Goal: Task Accomplishment & Management: Manage account settings

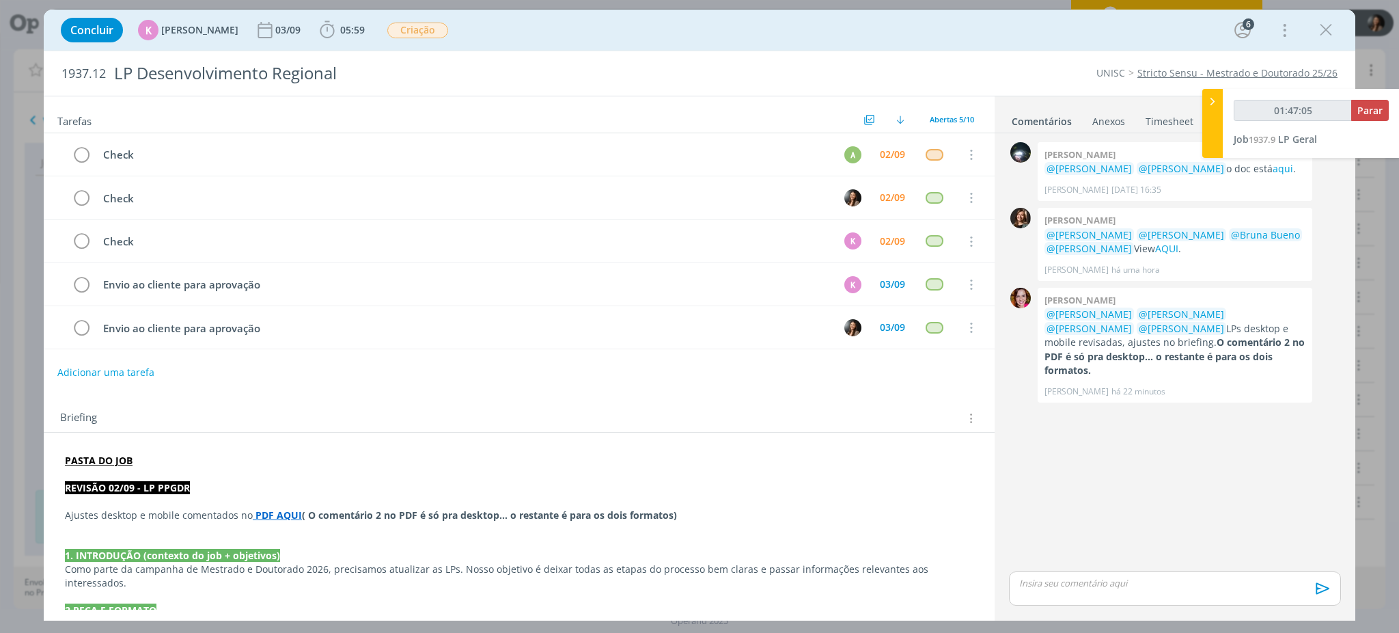
scroll to position [478, 0]
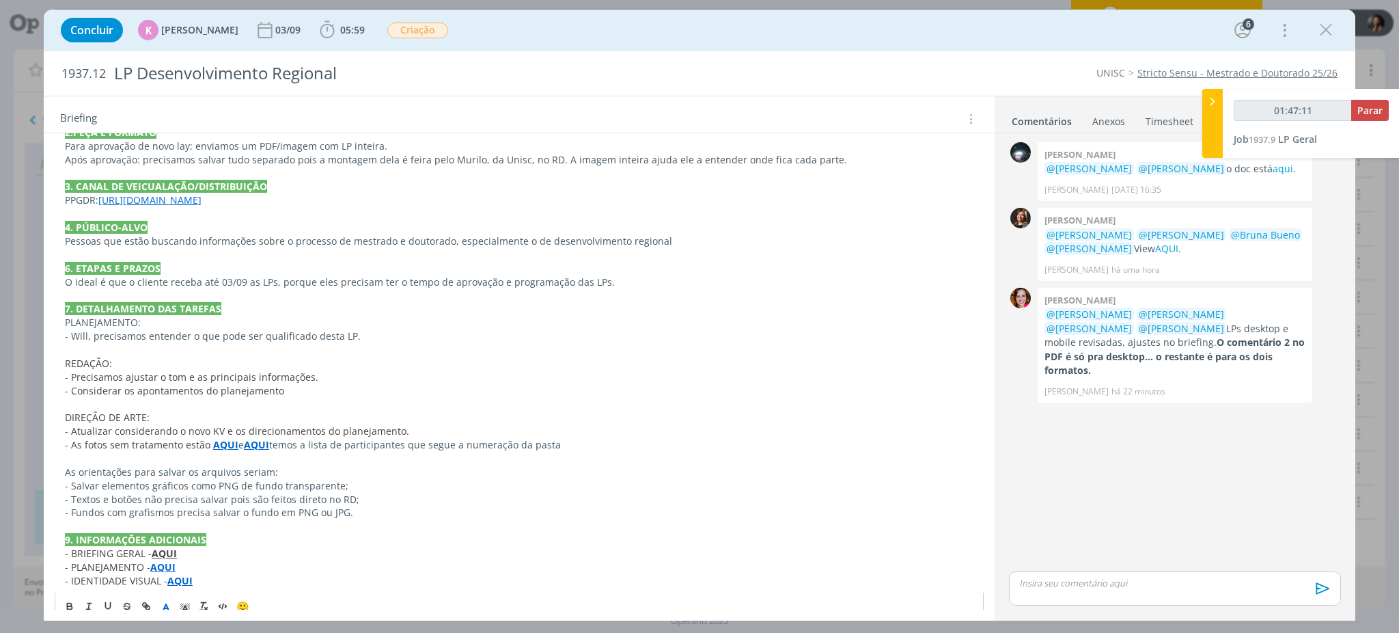
type input "01:47:12"
click at [1382, 109] on span "Parar" at bounding box center [1369, 110] width 25 height 13
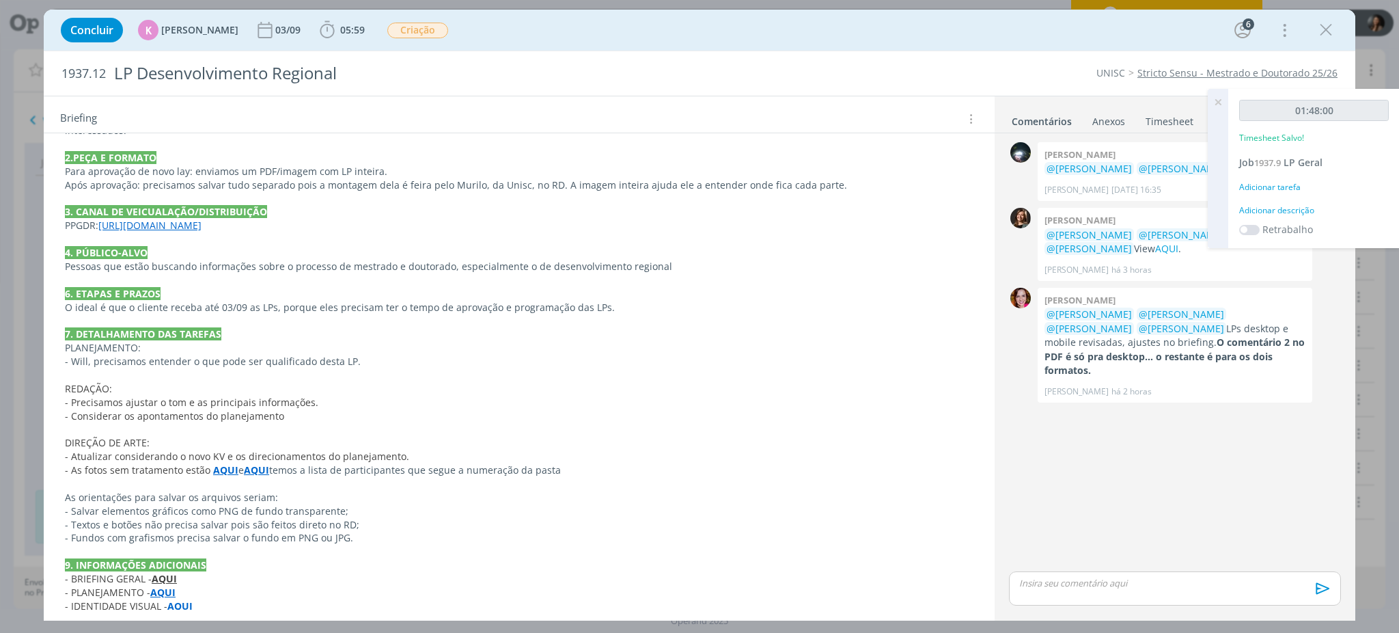
click at [1150, 124] on link "Timesheet" at bounding box center [1169, 119] width 49 height 20
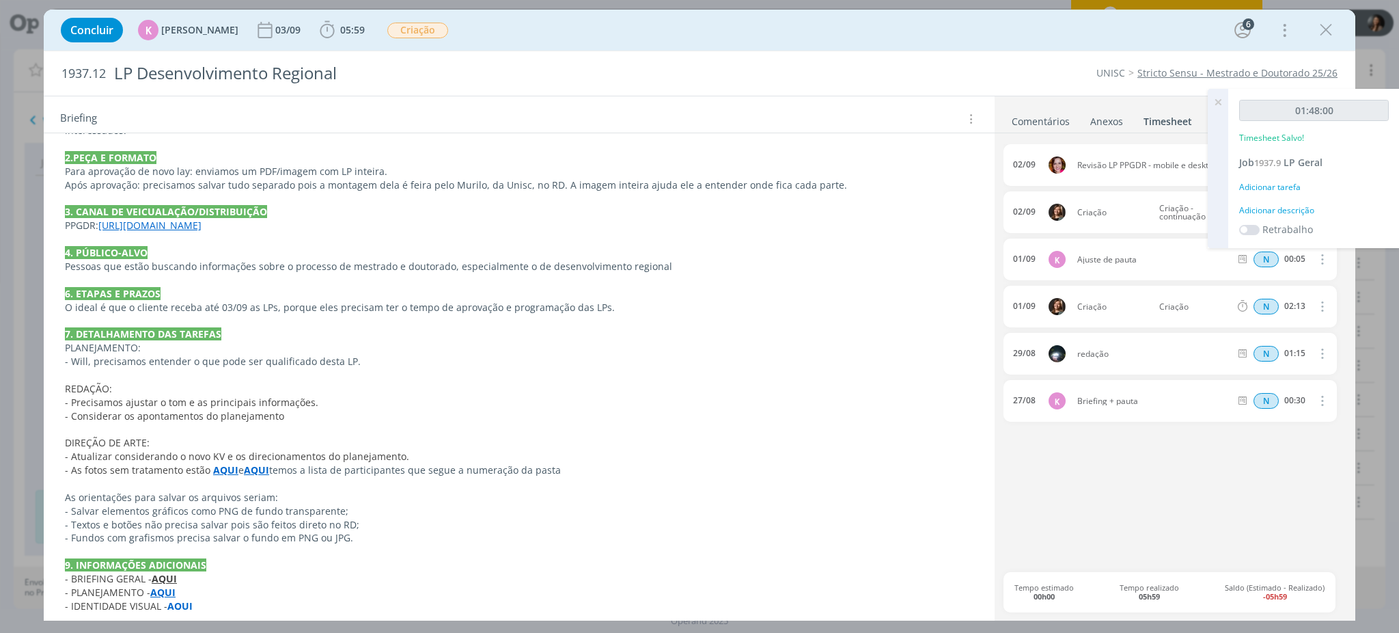
drag, startPoint x: 1116, startPoint y: 491, endPoint x: 490, endPoint y: 96, distance: 740.5
click at [1117, 491] on div "02/09 Revisão LP PPGDR - mobile e desktop N 00:26 Excluir Editar 02/09 Criação …" at bounding box center [1175, 358] width 343 height 428
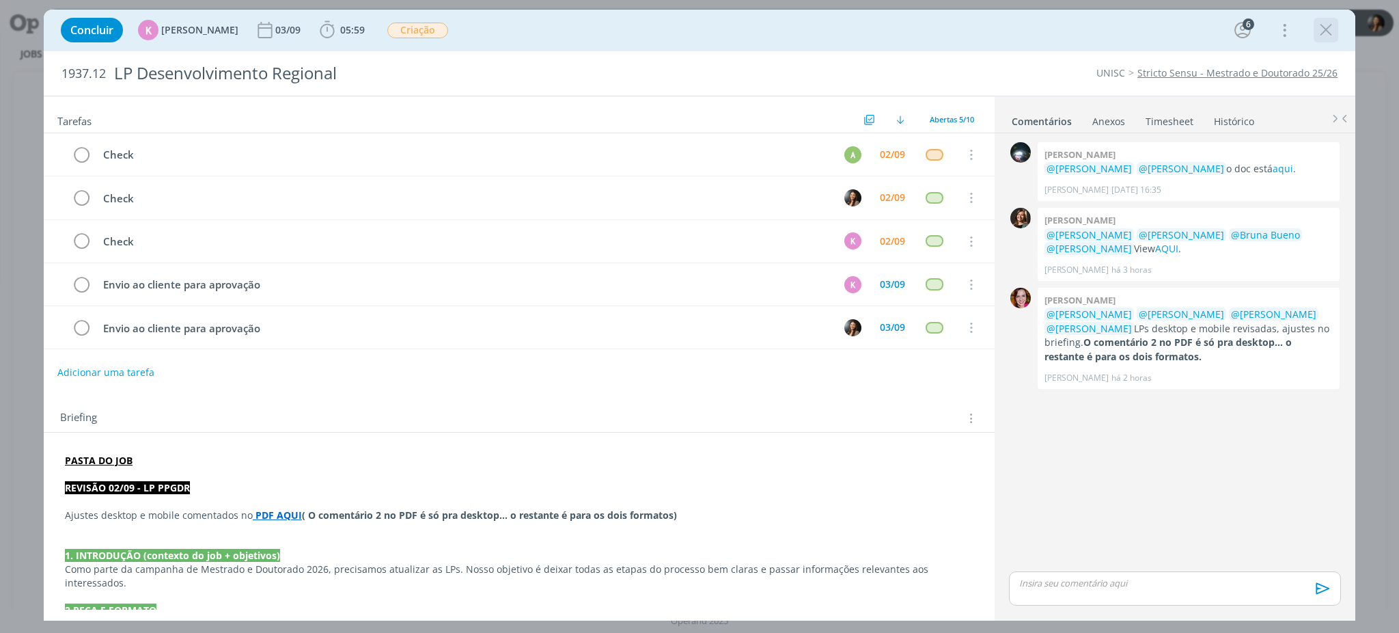
click at [1326, 32] on icon "dialog" at bounding box center [1326, 30] width 20 height 20
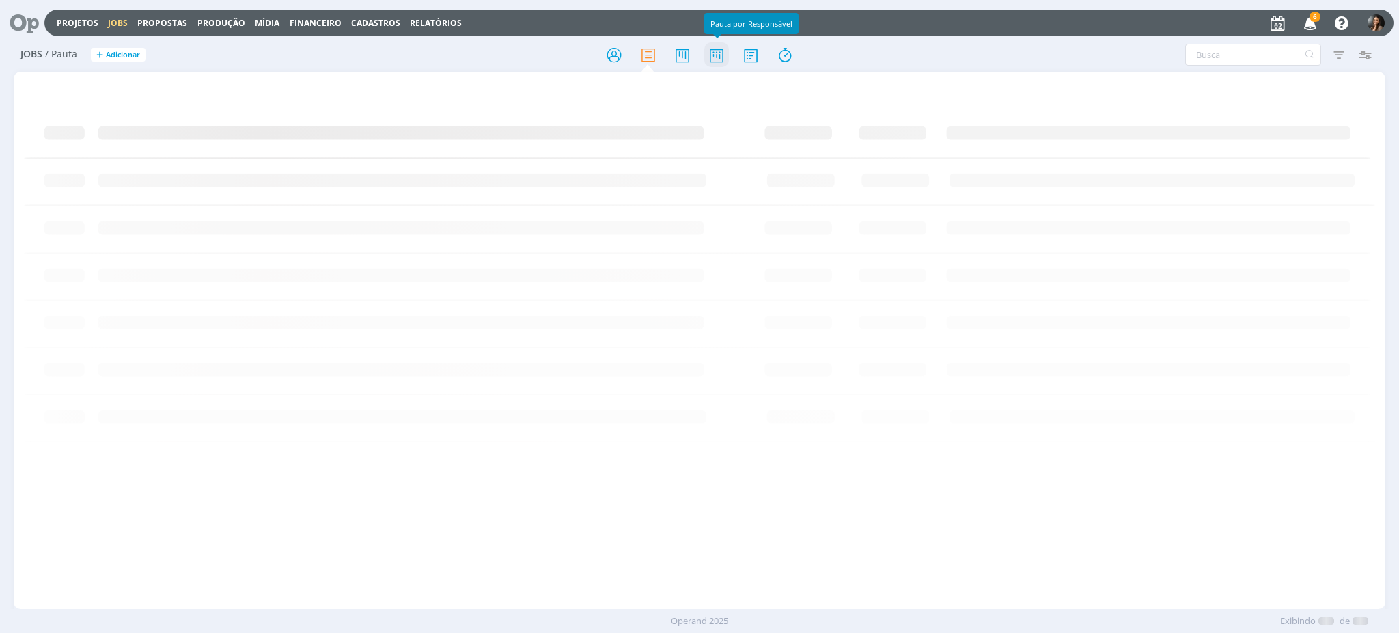
click at [708, 47] on icon at bounding box center [716, 55] width 25 height 27
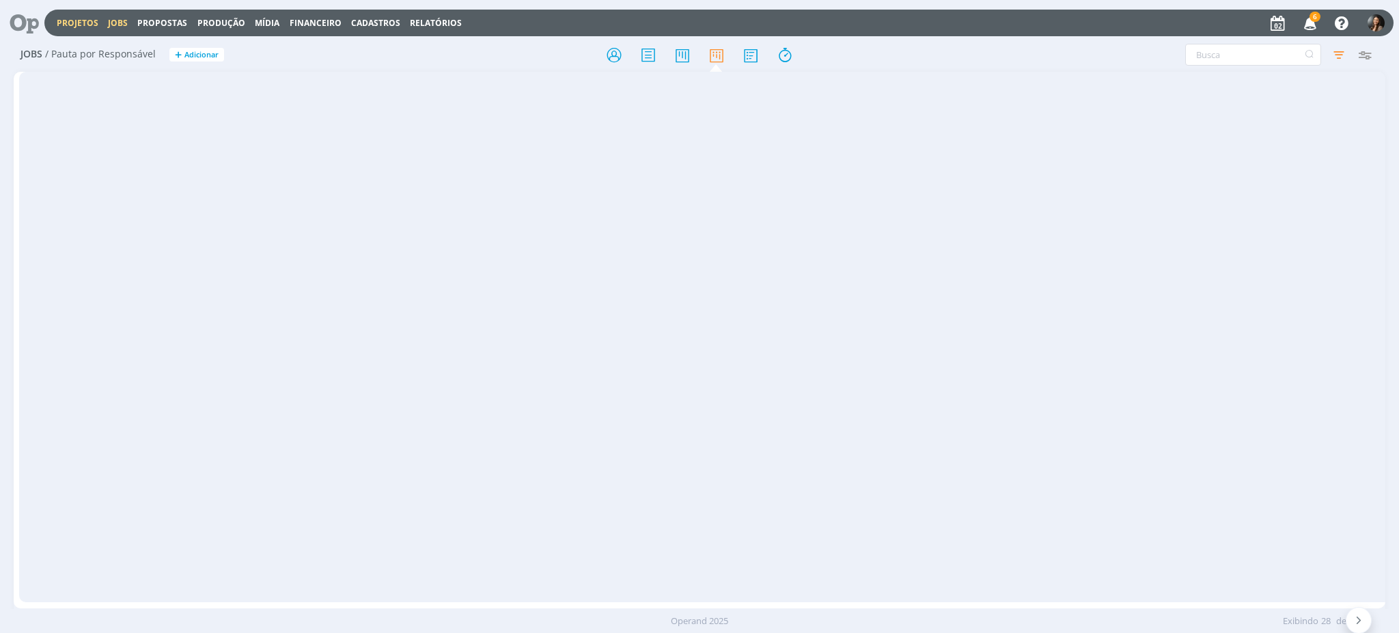
click at [71, 18] on link "Projetos" at bounding box center [78, 23] width 42 height 12
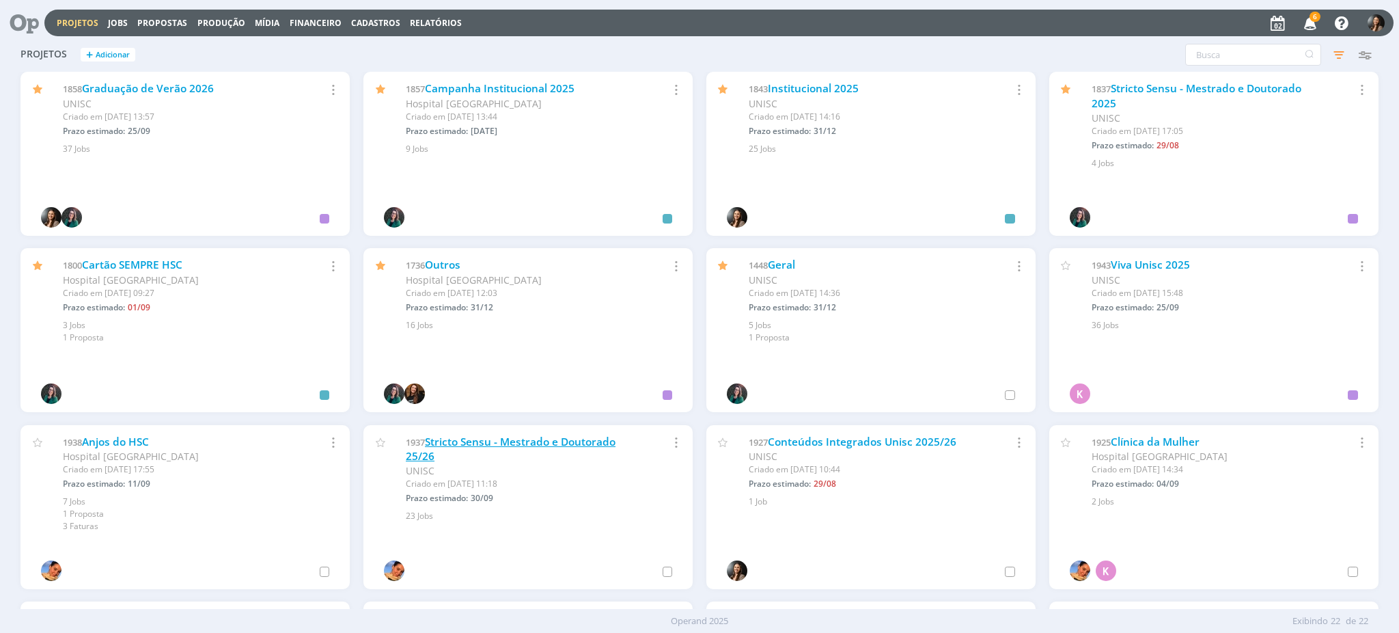
click at [553, 435] on link "Stricto Sensu - Mestrado e Doutorado 25/26" at bounding box center [511, 448] width 210 height 29
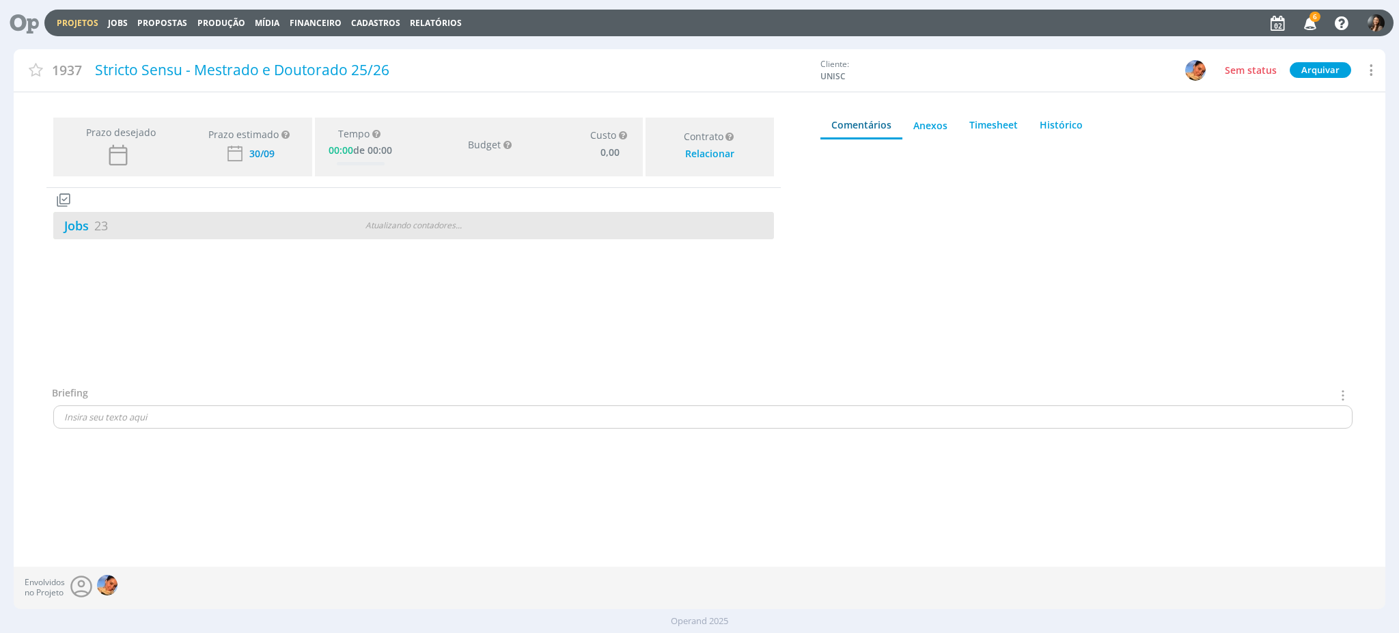
click at [488, 232] on div "Atualizando contadores . . ." at bounding box center [414, 225] width 234 height 12
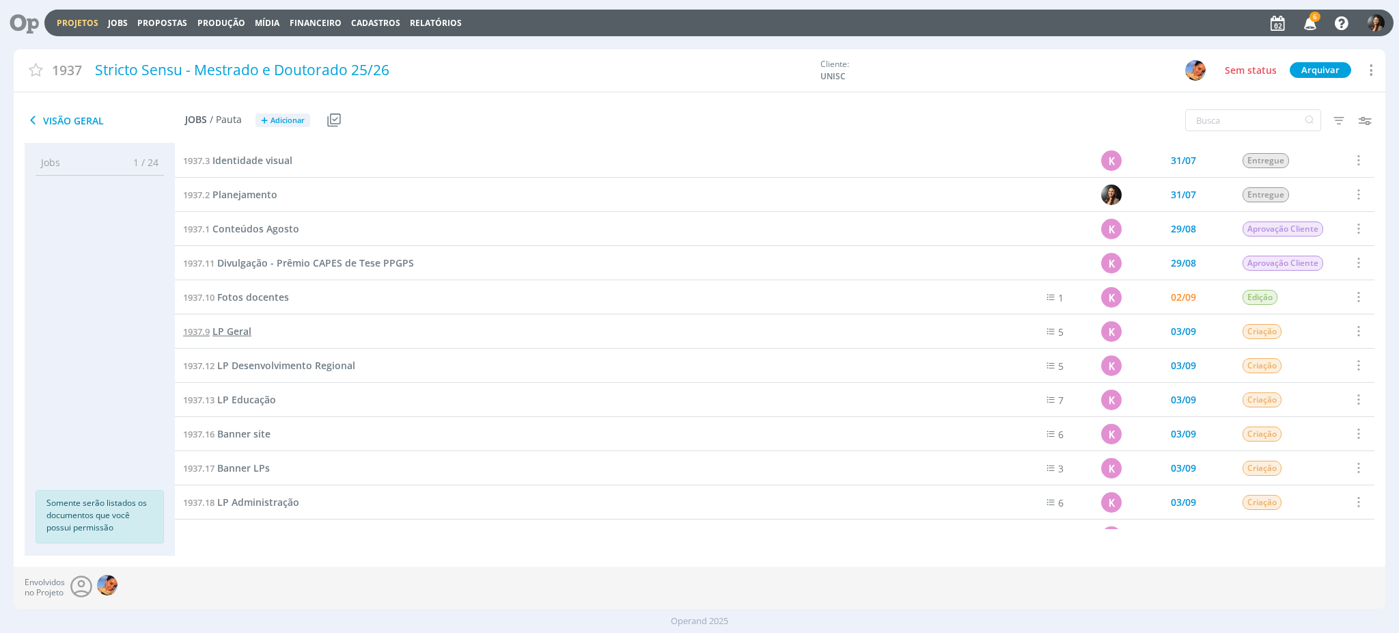
click at [225, 325] on span "LP Geral" at bounding box center [231, 331] width 39 height 13
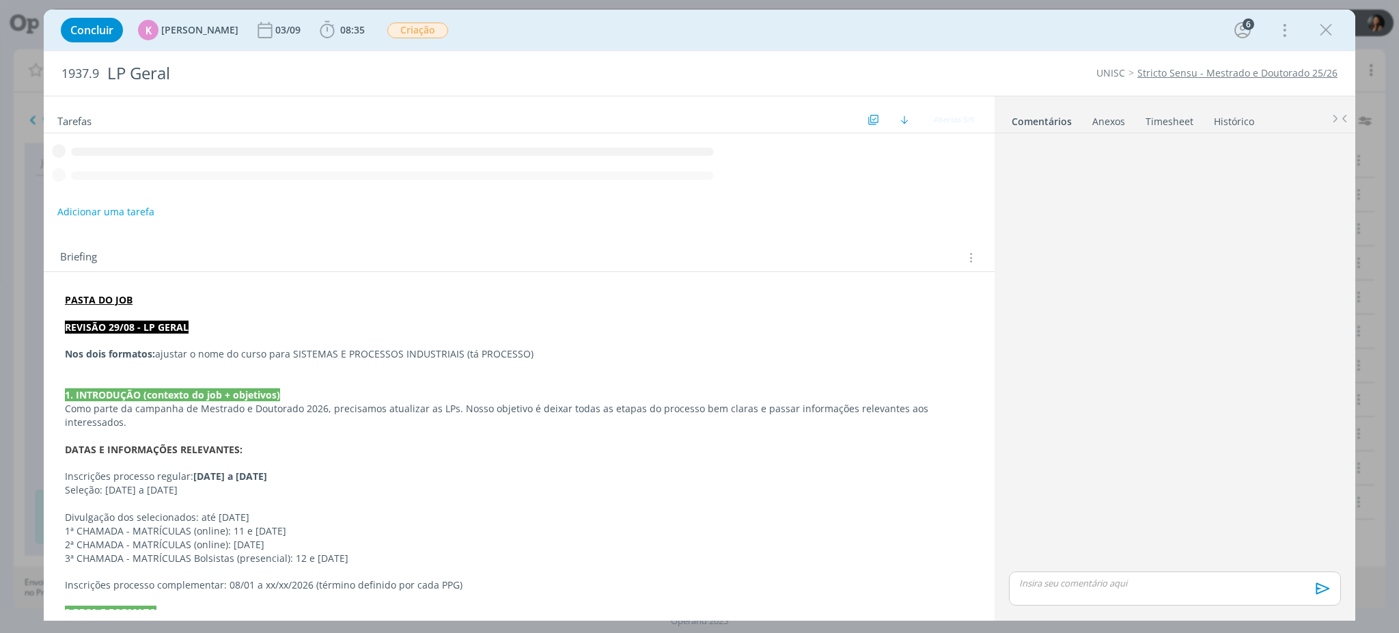
scroll to position [91, 0]
click at [1172, 115] on link "Timesheet" at bounding box center [1169, 119] width 49 height 20
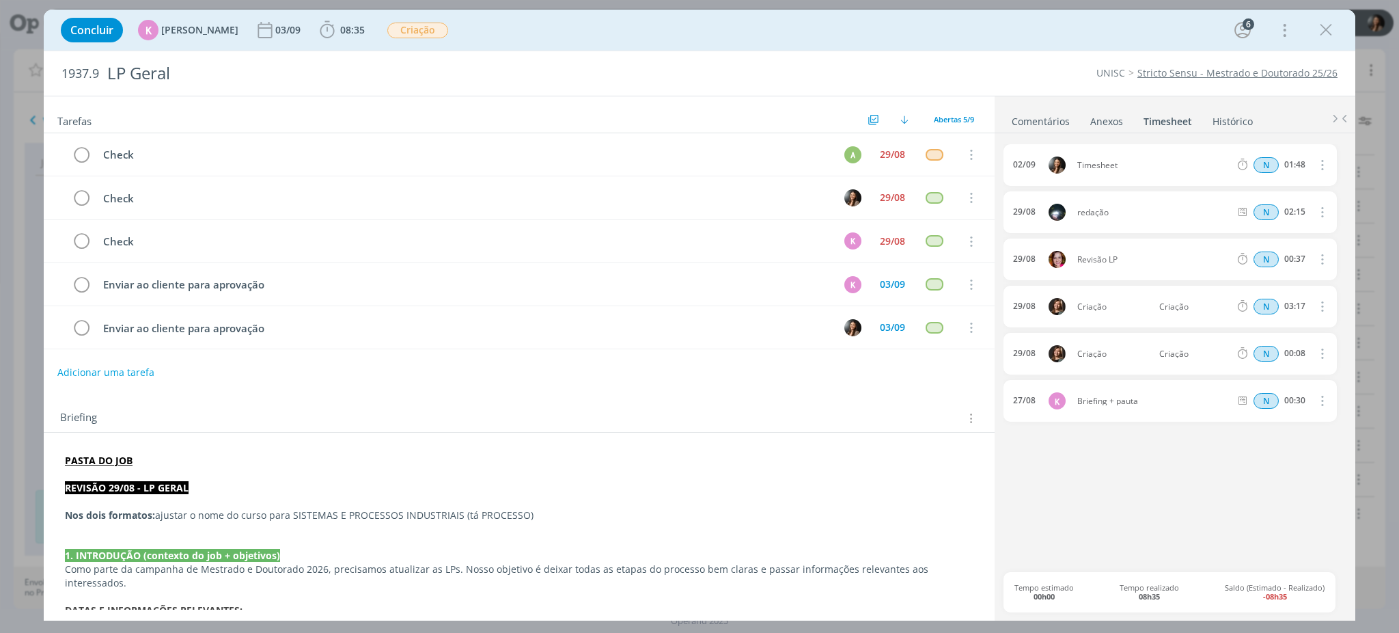
click at [1174, 122] on link "Timesheet" at bounding box center [1168, 119] width 50 height 20
click at [1329, 167] on button "dialog" at bounding box center [1321, 165] width 33 height 23
click at [1263, 208] on link "Editar" at bounding box center [1283, 211] width 108 height 22
click at [1291, 164] on input "01:48" at bounding box center [1294, 165] width 29 height 15
click at [1294, 167] on input "01:48" at bounding box center [1294, 165] width 29 height 15
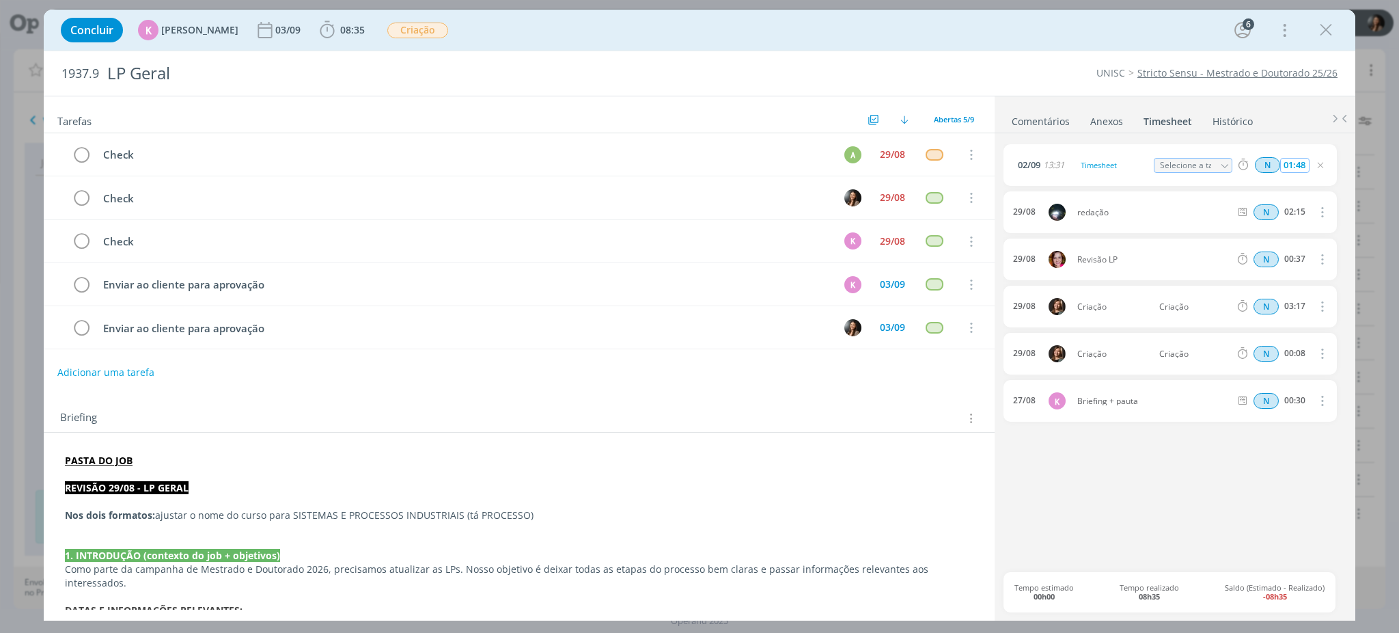
click at [1294, 167] on input "01:48" at bounding box center [1294, 165] width 29 height 15
click at [1301, 163] on input "01:48" at bounding box center [1294, 165] width 29 height 15
type input "00:20"
click at [1118, 160] on div "Timesheet" at bounding box center [1114, 165] width 74 height 15
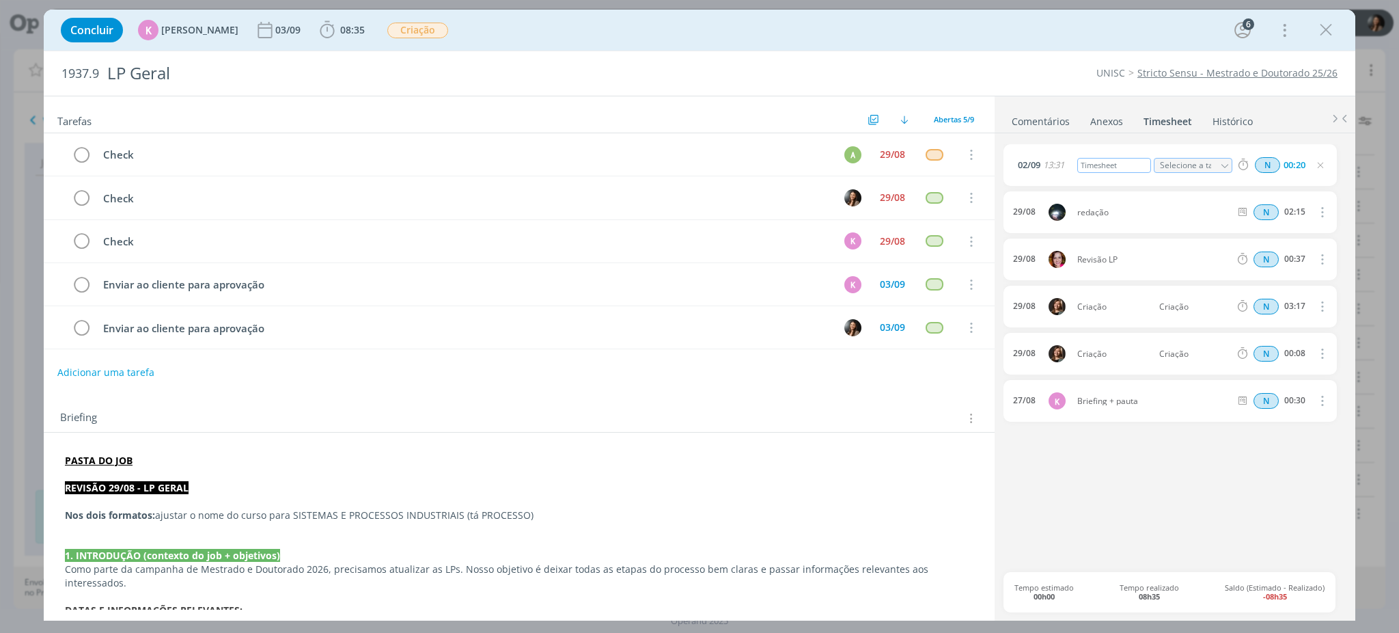
click at [1118, 160] on div "Timesheet" at bounding box center [1114, 165] width 74 height 15
drag, startPoint x: 1118, startPoint y: 159, endPoint x: 1296, endPoint y: 171, distance: 178.7
click at [1117, 159] on div "Timesheet" at bounding box center [1114, 165] width 74 height 15
click at [1297, 168] on input "00:20" at bounding box center [1294, 165] width 29 height 15
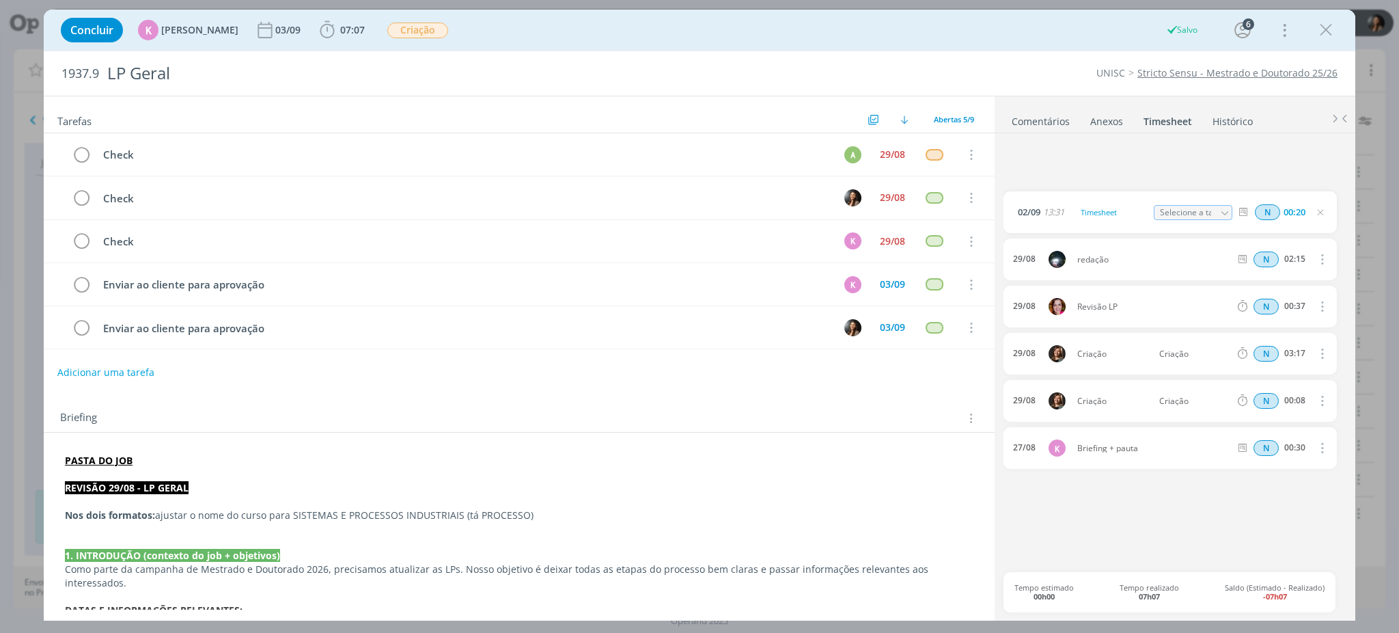
drag, startPoint x: 1297, startPoint y: 163, endPoint x: 1291, endPoint y: 172, distance: 11.2
click at [1310, 167] on span "02/09 13:31 Timesheet Selecione a tarefa N 00:20 02/09 Timesheet N 00:20 Exclui…" at bounding box center [1170, 307] width 333 height 327
click at [1298, 165] on input "00:20" at bounding box center [1294, 165] width 29 height 15
click at [1321, 165] on icon "dialog" at bounding box center [1320, 165] width 11 height 11
click at [1324, 212] on icon "dialog" at bounding box center [1320, 212] width 11 height 11
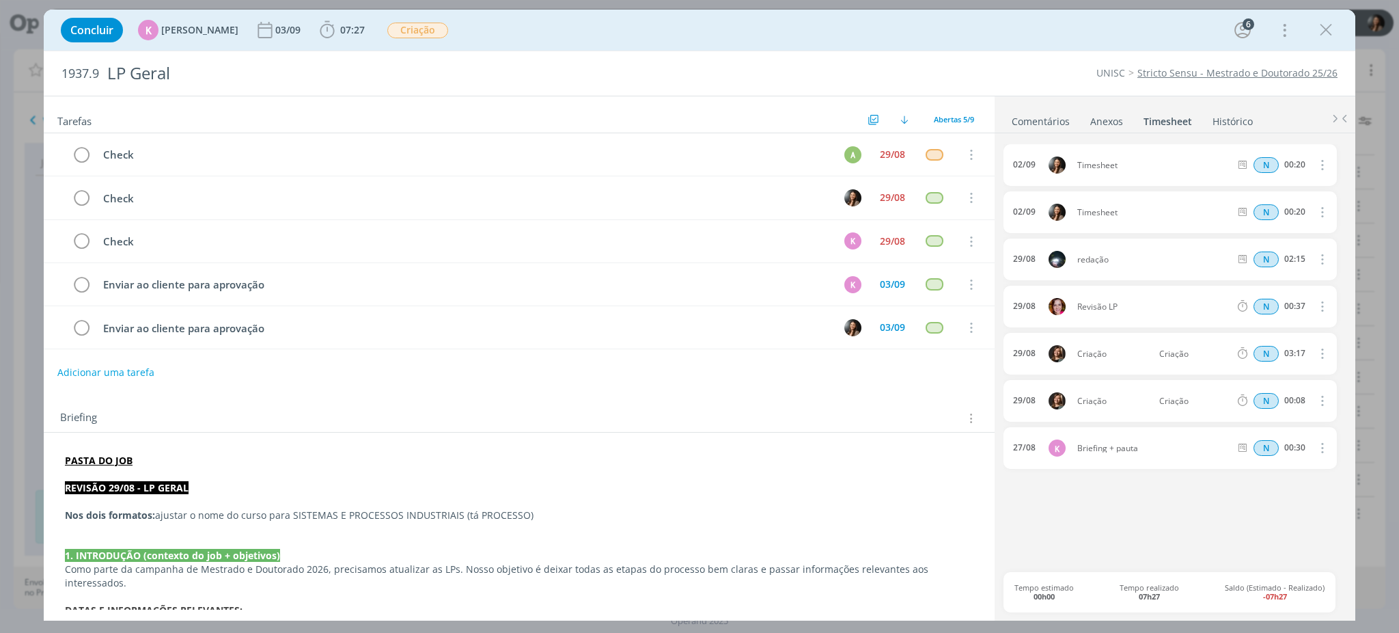
click at [1319, 210] on icon "dialog" at bounding box center [1321, 212] width 15 height 16
click at [1269, 225] on ul "Excluir Editar" at bounding box center [1282, 247] width 109 height 44
click at [1269, 233] on link "Excluir" at bounding box center [1283, 236] width 108 height 22
click at [1306, 207] on button "Sim" at bounding box center [1309, 212] width 27 height 15
click at [1120, 165] on span "Timesheet" at bounding box center [1153, 165] width 163 height 8
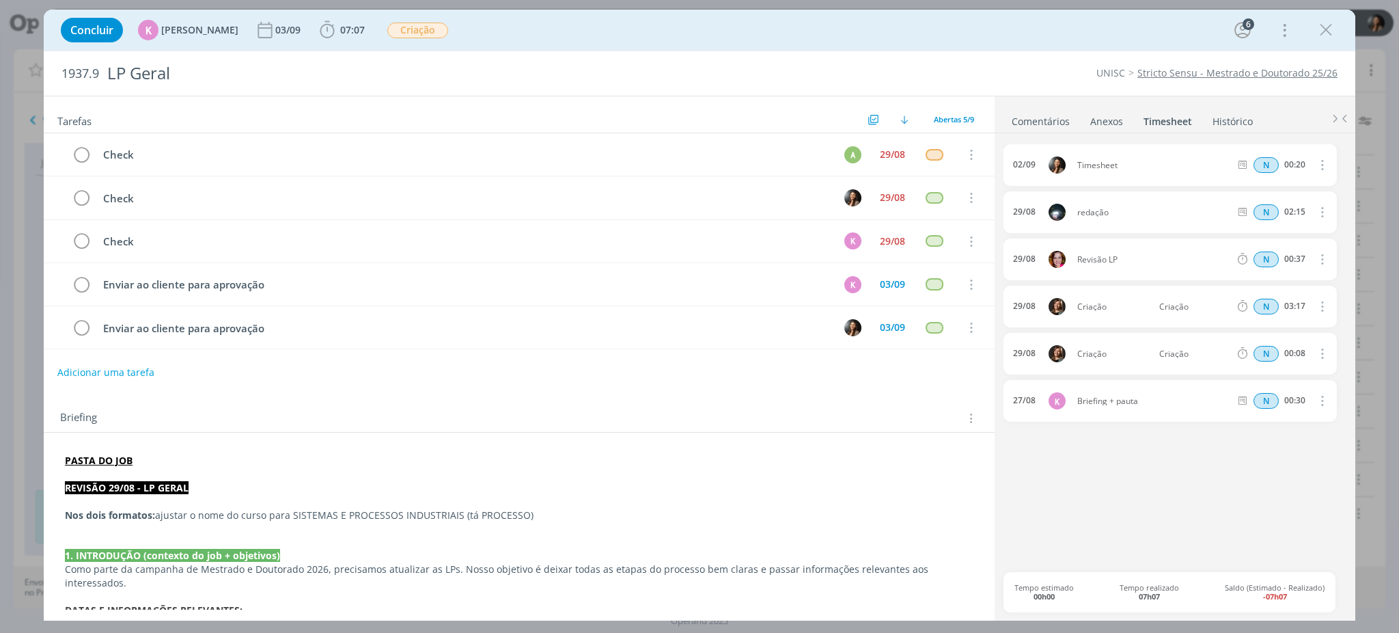
click at [1324, 159] on icon "dialog" at bounding box center [1321, 164] width 15 height 16
click at [1296, 215] on link "Editar" at bounding box center [1283, 211] width 108 height 22
click at [1086, 168] on div "Timesheet" at bounding box center [1114, 165] width 74 height 15
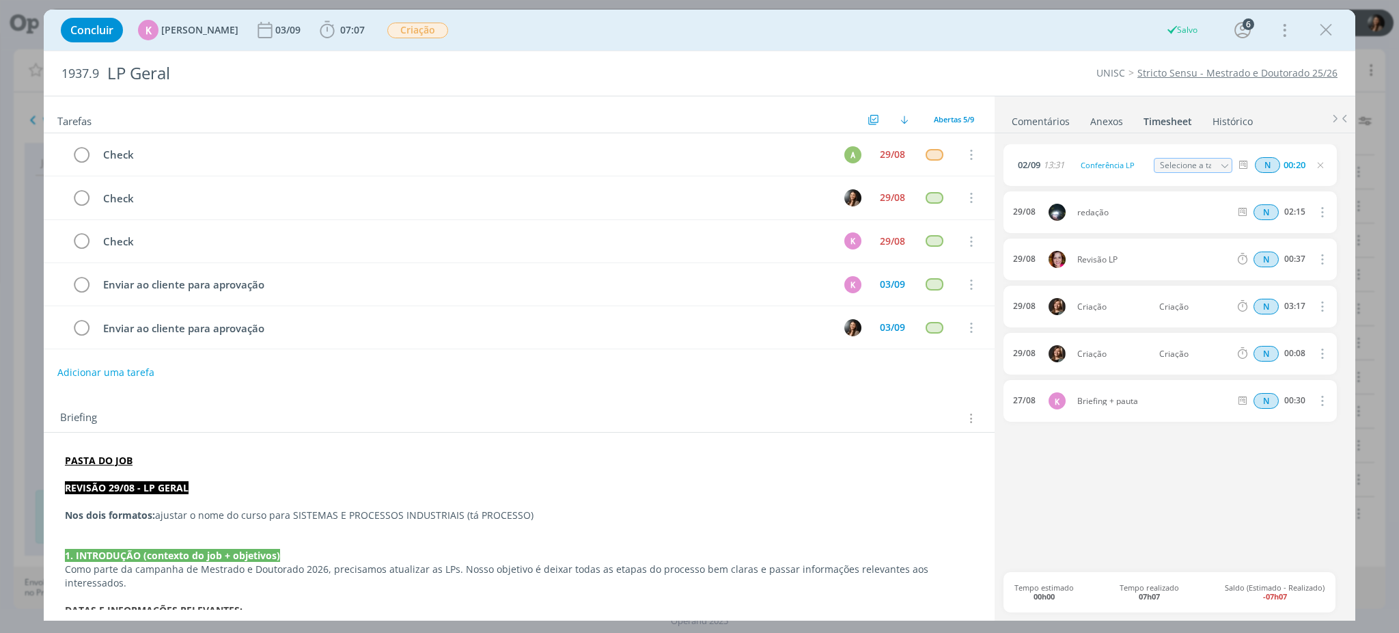
click at [1321, 42] on div "dialog" at bounding box center [1326, 30] width 25 height 25
